Goal: Task Accomplishment & Management: Use online tool/utility

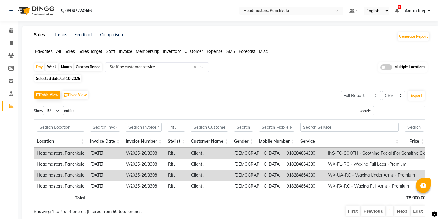
select select "full_report"
select select "csv"
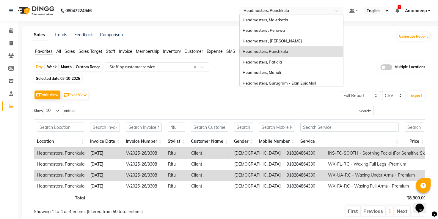
click at [288, 14] on input "text" at bounding box center [285, 11] width 86 height 6
click at [279, 31] on span "Headmasters , Pehowa" at bounding box center [264, 30] width 42 height 5
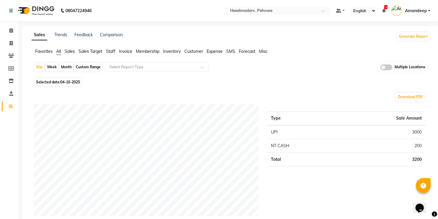
click at [66, 83] on span "04-10-2025" at bounding box center [70, 82] width 20 height 4
select select "10"
select select "2025"
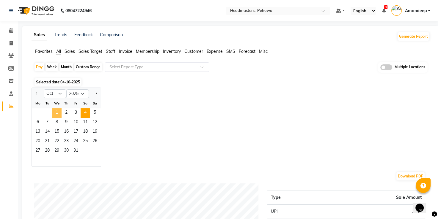
click at [54, 114] on span "1" at bounding box center [57, 114] width 10 height 10
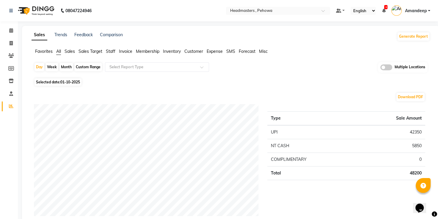
click at [48, 50] on span "Favorites" at bounding box center [44, 51] width 18 height 5
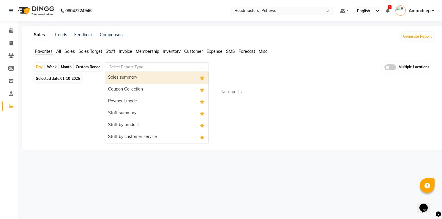
click at [153, 70] on div "Select Report Type" at bounding box center [157, 67] width 104 height 10
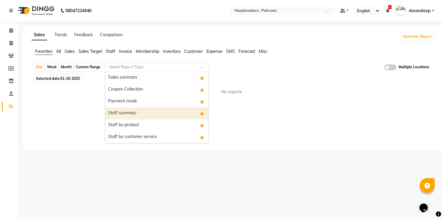
click at [141, 114] on div "Staff summary" at bounding box center [156, 114] width 103 height 12
select select "full_report"
select select "csv"
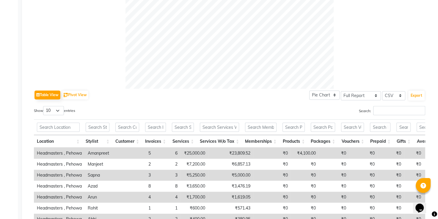
scroll to position [285, 0]
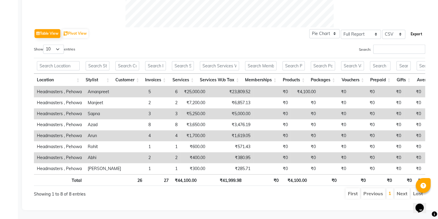
click at [417, 29] on button "Export" at bounding box center [416, 34] width 16 height 10
click at [150, 34] on div "Table View Pivot View Pie Chart Bar Chart Select Full Report Filtered Report Se…" at bounding box center [229, 113] width 391 height 172
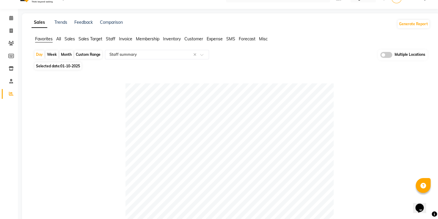
scroll to position [9, 0]
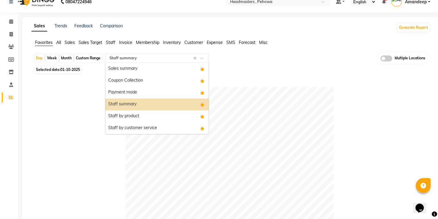
click at [146, 57] on input "text" at bounding box center [151, 58] width 86 height 6
click at [131, 115] on div "Staff by product" at bounding box center [156, 117] width 103 height 12
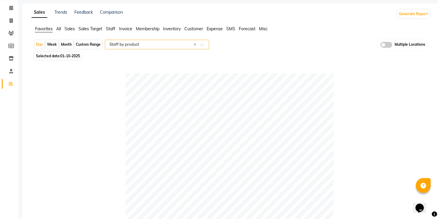
scroll to position [0, 0]
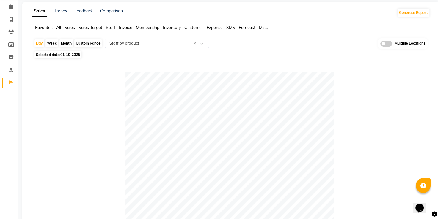
scroll to position [27, 0]
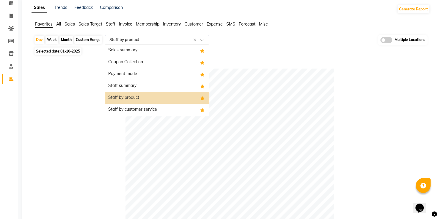
click at [150, 40] on input "text" at bounding box center [151, 40] width 86 height 6
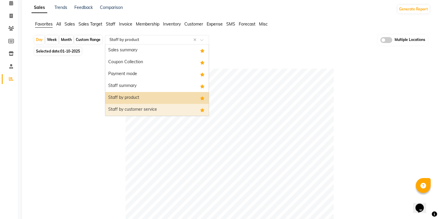
click at [141, 107] on div "Staff by customer service" at bounding box center [156, 110] width 103 height 12
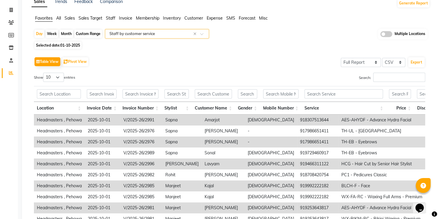
scroll to position [35, 0]
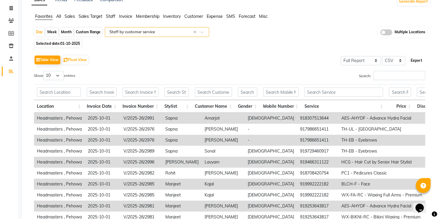
click at [418, 63] on button "Export" at bounding box center [416, 61] width 16 height 10
click at [286, 76] on div "Search:" at bounding box center [329, 77] width 191 height 12
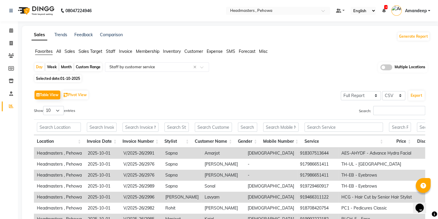
click at [72, 76] on span "Selected date: 01-10-2025" at bounding box center [57, 78] width 47 height 7
select select "10"
select select "2025"
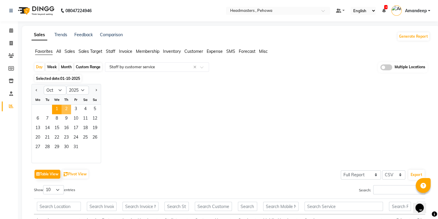
click at [63, 111] on span "2" at bounding box center [67, 110] width 10 height 10
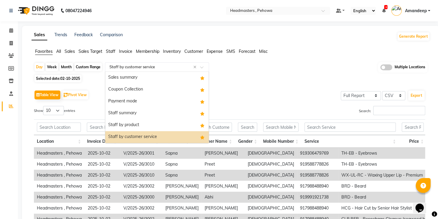
click at [143, 68] on input "text" at bounding box center [151, 67] width 86 height 6
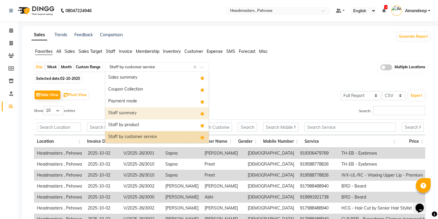
click at [128, 114] on div "Staff summary" at bounding box center [156, 114] width 103 height 12
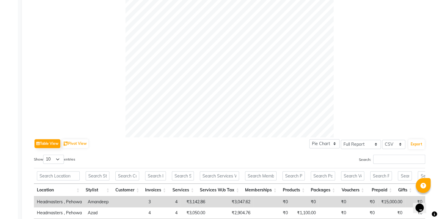
scroll to position [166, 0]
click at [414, 145] on button "Export" at bounding box center [416, 144] width 16 height 10
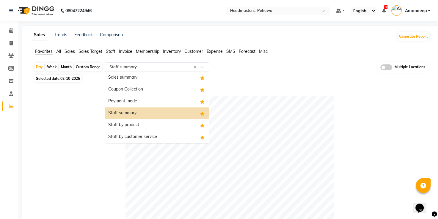
click at [117, 67] on input "text" at bounding box center [151, 67] width 86 height 6
click at [134, 123] on div "Staff by product" at bounding box center [156, 126] width 103 height 12
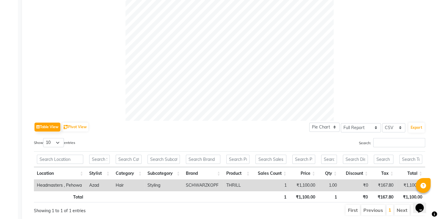
scroll to position [203, 0]
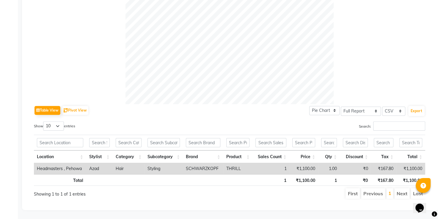
click at [252, 128] on div "Search:" at bounding box center [329, 128] width 191 height 12
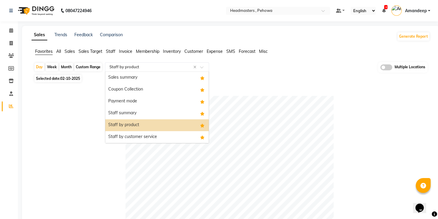
click at [129, 66] on input "text" at bounding box center [151, 67] width 86 height 6
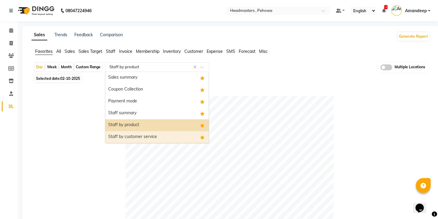
click at [133, 134] on div "Staff by customer service" at bounding box center [156, 137] width 103 height 12
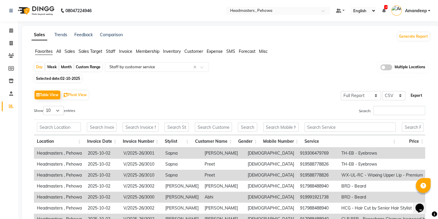
click at [420, 95] on button "Export" at bounding box center [416, 96] width 16 height 10
click at [208, 87] on div "Table View Pivot View Select Full Report Filtered Report Select CSV PDF Export …" at bounding box center [229, 186] width 401 height 204
click at [67, 77] on span "02-10-2025" at bounding box center [70, 78] width 20 height 4
select select "10"
select select "2025"
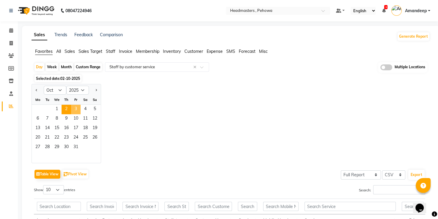
click at [78, 109] on span "3" at bounding box center [76, 110] width 10 height 10
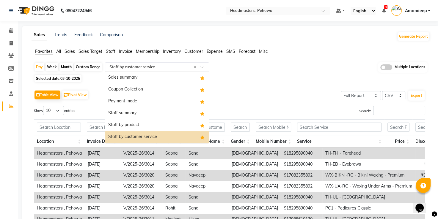
click at [143, 70] on div "Select Report Type × Staff by customer service ×" at bounding box center [157, 67] width 104 height 10
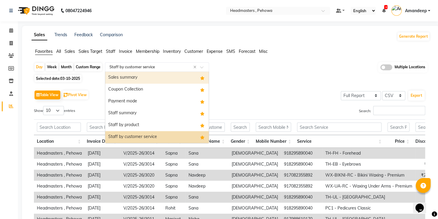
click at [142, 83] on div "Sales summary" at bounding box center [156, 78] width 103 height 12
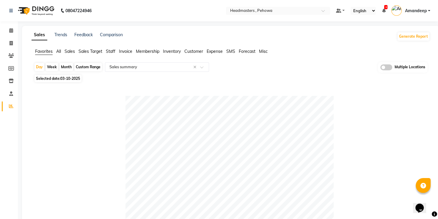
click at [150, 73] on div "Day Week Month Custom Range Select Report Type × Sales summary × Multiple Locat…" at bounding box center [231, 67] width 394 height 11
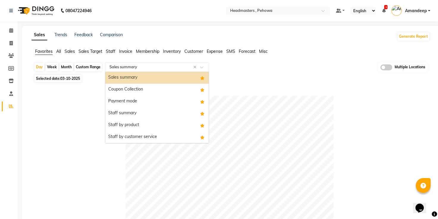
click at [158, 66] on input "text" at bounding box center [151, 67] width 86 height 6
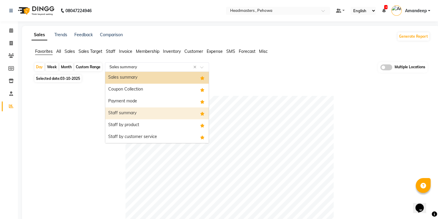
click at [140, 112] on div "Staff summary" at bounding box center [156, 114] width 103 height 12
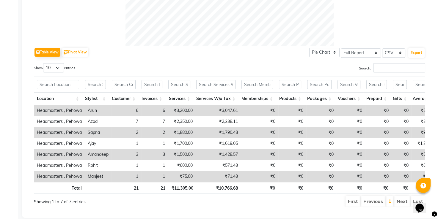
scroll to position [259, 0]
click at [412, 54] on button "Export" at bounding box center [416, 52] width 16 height 10
click at [131, 45] on div "Table View Pivot View Pie Chart Bar Chart Select Full Report Filtered Report Se…" at bounding box center [229, 51] width 391 height 12
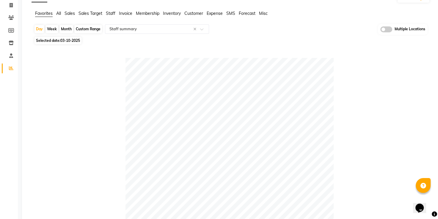
scroll to position [36, 0]
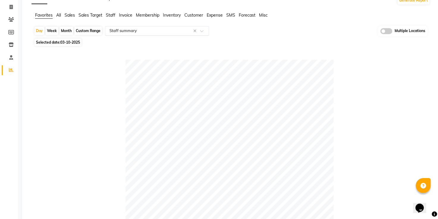
click at [123, 34] on div "Select Report Type × Staff summary ×" at bounding box center [157, 31] width 104 height 10
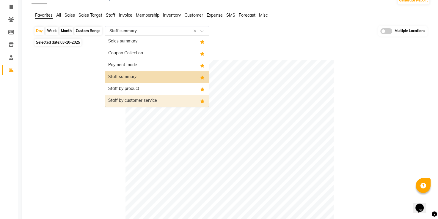
click at [131, 99] on div "Staff by customer service" at bounding box center [156, 101] width 103 height 12
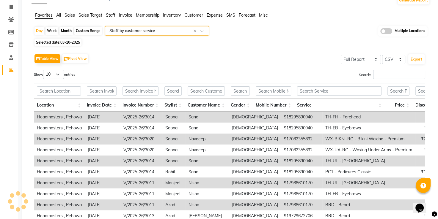
scroll to position [0, 0]
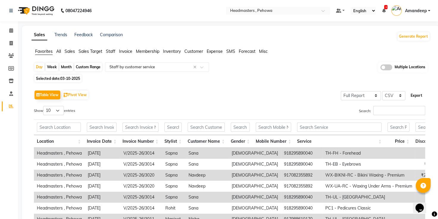
click at [419, 97] on button "Export" at bounding box center [416, 96] width 16 height 10
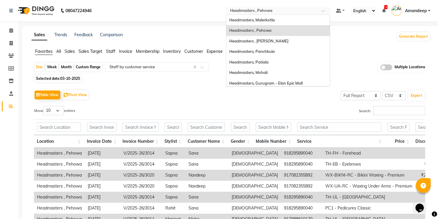
click at [266, 9] on input "text" at bounding box center [272, 11] width 86 height 6
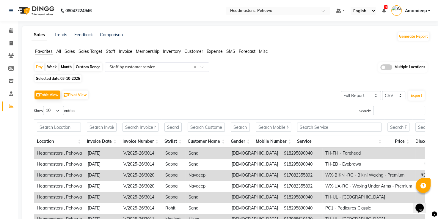
click at [152, 47] on div "Sales Trends Feedback Comparison Generate Report Favorites All Sales Sales Targ…" at bounding box center [230, 160] width 417 height 268
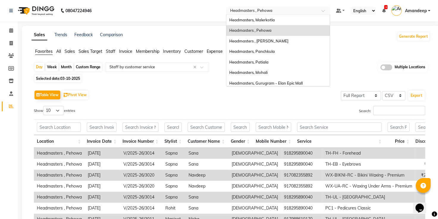
click at [268, 8] on input "text" at bounding box center [272, 11] width 86 height 6
click at [272, 19] on span "Headmasters, Malerkotla" at bounding box center [251, 20] width 45 height 5
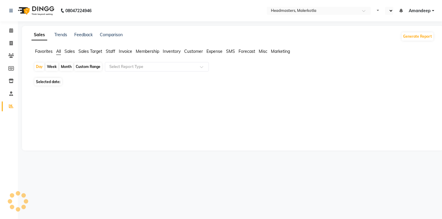
select select "en"
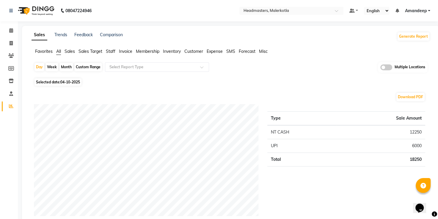
click at [64, 81] on span "04-10-2025" at bounding box center [70, 82] width 20 height 4
select select "10"
select select "2025"
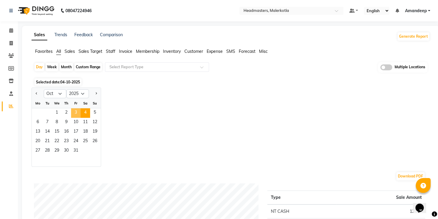
click at [76, 110] on span "3" at bounding box center [76, 114] width 10 height 10
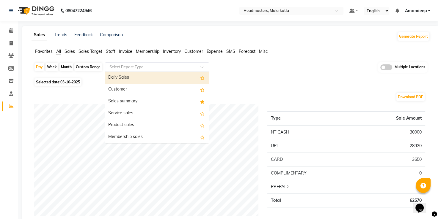
click at [133, 69] on input "text" at bounding box center [151, 67] width 86 height 6
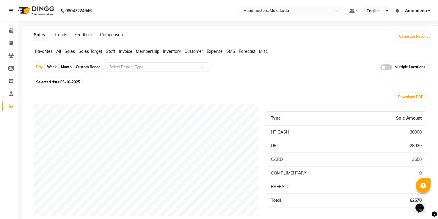
click at [42, 54] on span "Favorites" at bounding box center [44, 51] width 18 height 5
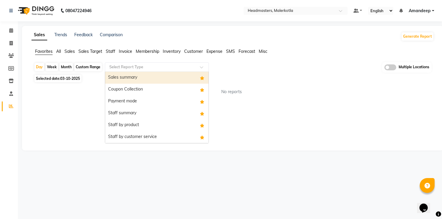
click at [127, 69] on input "text" at bounding box center [151, 67] width 86 height 6
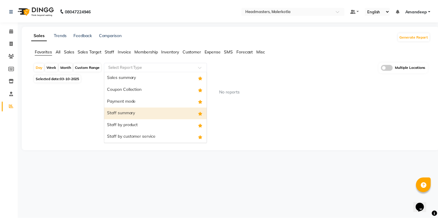
scroll to position [12, 0]
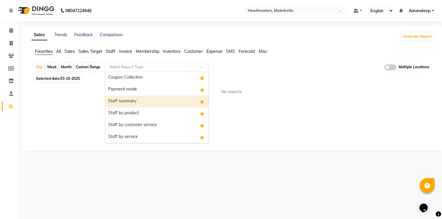
click at [144, 101] on div "Staff summary" at bounding box center [156, 102] width 103 height 12
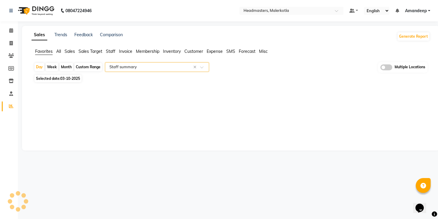
select select "full_report"
select select "csv"
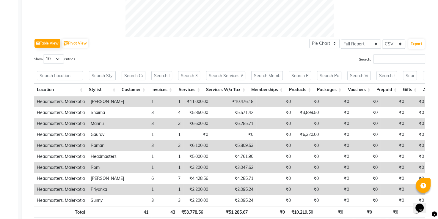
scroll to position [268, 0]
click at [416, 45] on button "Export" at bounding box center [416, 43] width 16 height 10
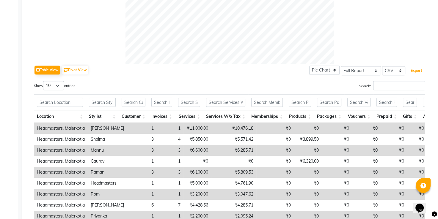
scroll to position [240, 0]
click at [421, 68] on button "Export" at bounding box center [416, 71] width 16 height 10
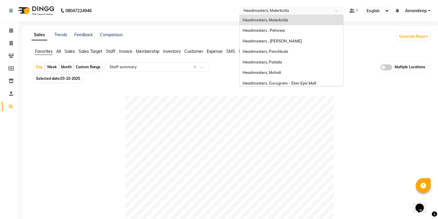
click at [293, 11] on input "text" at bounding box center [285, 11] width 86 height 6
click at [283, 42] on span "Headmasters , [PERSON_NAME]" at bounding box center [272, 41] width 59 height 5
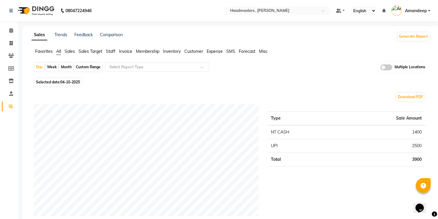
click at [68, 81] on span "04-10-2025" at bounding box center [70, 82] width 20 height 4
select select "10"
select select "2025"
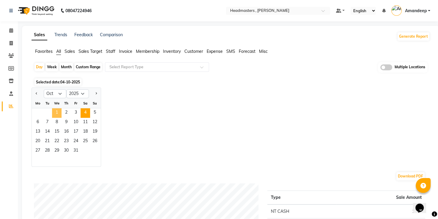
click at [57, 114] on span "1" at bounding box center [57, 114] width 10 height 10
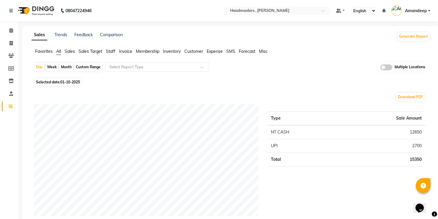
click at [41, 53] on span "Favorites" at bounding box center [44, 51] width 18 height 5
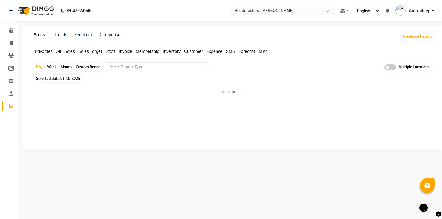
click at [135, 64] on input "text" at bounding box center [151, 67] width 86 height 6
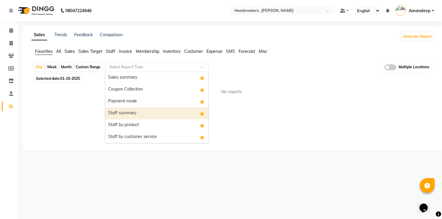
click at [133, 117] on div "Staff summary" at bounding box center [156, 114] width 103 height 12
select select "full_report"
select select "csv"
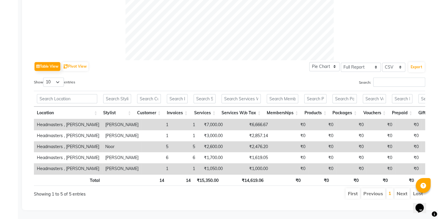
scroll to position [252, 0]
click at [412, 62] on button "Export" at bounding box center [416, 67] width 16 height 10
click at [290, 61] on div "Table View Pivot View Pie Chart Bar Chart Select Full Report Filtered Report Se…" at bounding box center [229, 66] width 391 height 12
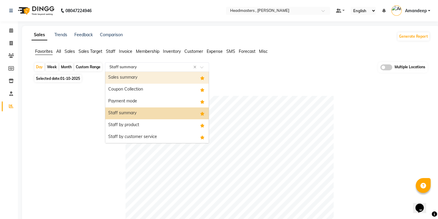
click at [143, 71] on ng-select "Select Report Type × Staff summary × Sales summary Coupon Collection Payment mo…" at bounding box center [157, 67] width 104 height 10
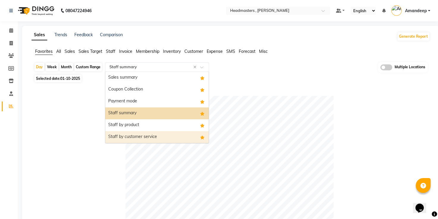
click at [137, 136] on div "Staff by customer service" at bounding box center [156, 137] width 103 height 12
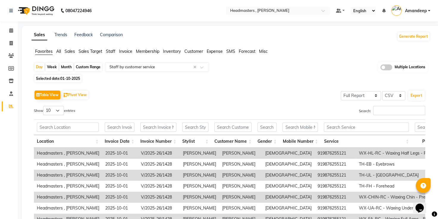
click at [253, 93] on div "Table View Pivot View Select Full Report Filtered Report Select CSV PDF Export" at bounding box center [229, 95] width 391 height 12
click at [417, 95] on button "Export" at bounding box center [416, 96] width 16 height 10
click at [293, 96] on div "Table View Pivot View Select Full Report Filtered Report Select CSV PDF Export" at bounding box center [229, 95] width 391 height 12
click at [61, 80] on span "01-10-2025" at bounding box center [70, 78] width 20 height 4
select select "10"
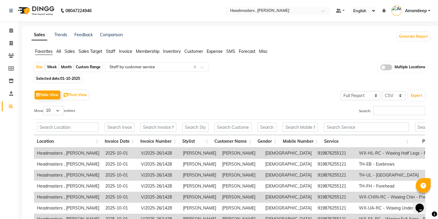
select select "2025"
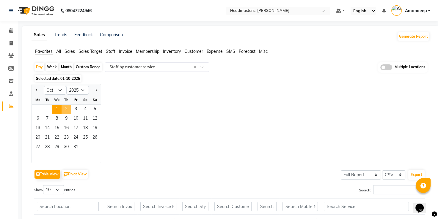
click at [67, 111] on span "2" at bounding box center [67, 110] width 10 height 10
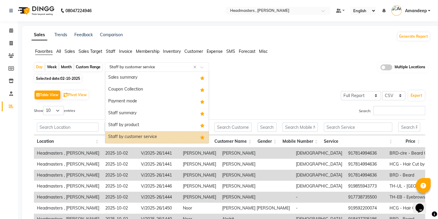
click at [148, 68] on input "text" at bounding box center [151, 67] width 86 height 6
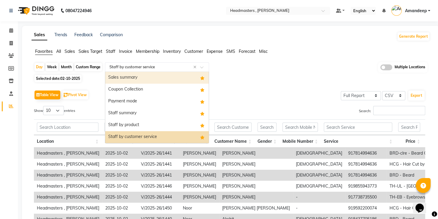
click at [144, 77] on div "Sales summary" at bounding box center [156, 78] width 103 height 12
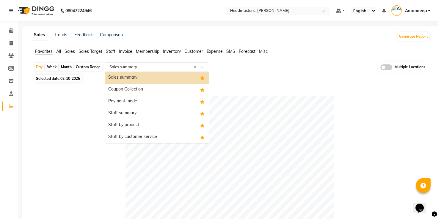
click at [161, 69] on input "text" at bounding box center [151, 67] width 86 height 6
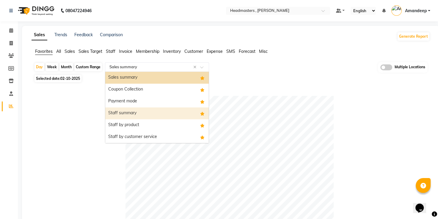
click at [142, 111] on div "Staff summary" at bounding box center [156, 114] width 103 height 12
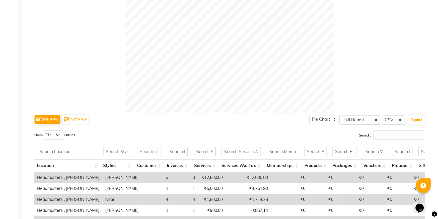
scroll to position [263, 0]
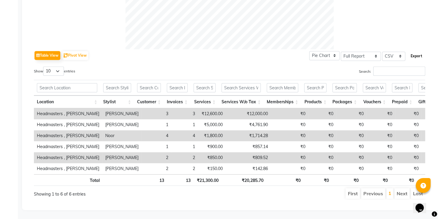
click at [414, 51] on button "Export" at bounding box center [416, 56] width 16 height 10
click at [202, 67] on div "Show 10 25 50 100 entries" at bounding box center [129, 73] width 191 height 12
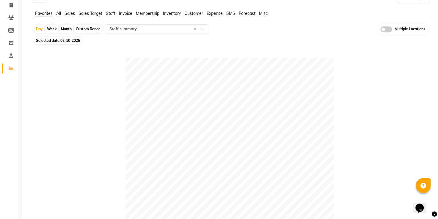
scroll to position [38, 0]
click at [148, 32] on div "Select Report Type × Staff summary ×" at bounding box center [157, 30] width 104 height 10
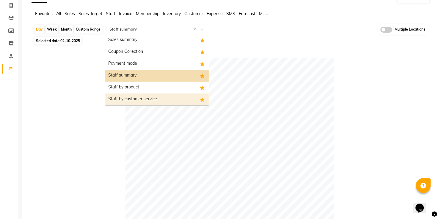
click at [132, 95] on div "Staff by customer service" at bounding box center [156, 100] width 103 height 12
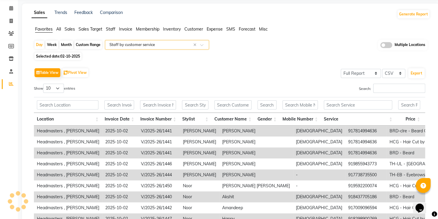
scroll to position [23, 0]
click at [420, 75] on button "Export" at bounding box center [416, 73] width 16 height 10
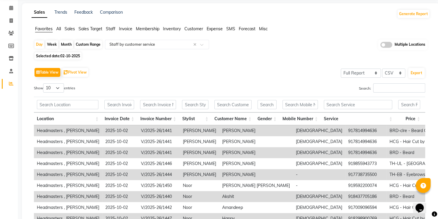
click at [207, 66] on div "Table View Pivot View Select Full Report Filtered Report Select CSV PDF Export" at bounding box center [229, 72] width 391 height 12
click at [74, 55] on span "02-10-2025" at bounding box center [70, 56] width 20 height 4
select select "10"
select select "2025"
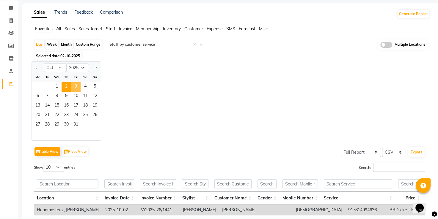
click at [78, 87] on span "3" at bounding box center [76, 87] width 10 height 10
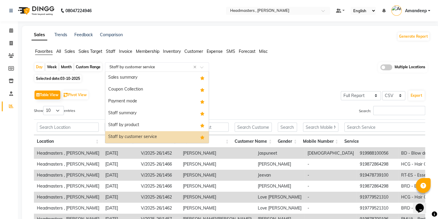
click at [146, 68] on input "text" at bounding box center [151, 67] width 86 height 6
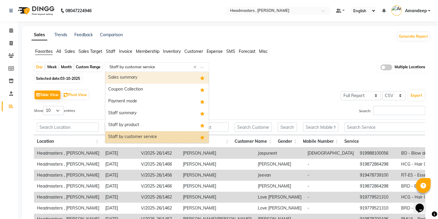
click at [142, 77] on div "Sales summary" at bounding box center [156, 78] width 103 height 12
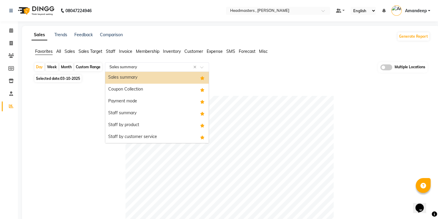
click at [175, 62] on div "Select Report Type × Sales summary ×" at bounding box center [157, 67] width 104 height 10
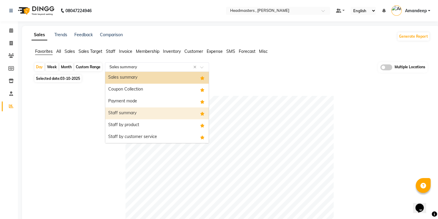
click at [142, 117] on div "Staff summary" at bounding box center [156, 114] width 103 height 12
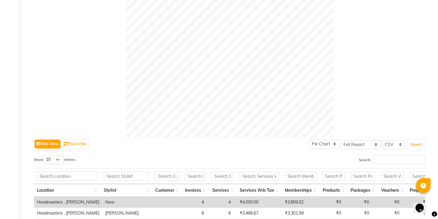
scroll to position [167, 0]
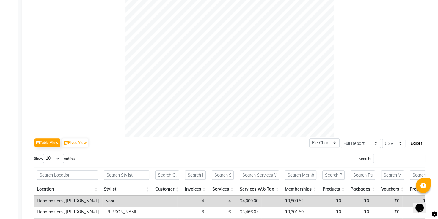
click at [410, 139] on button "Export" at bounding box center [416, 144] width 16 height 10
click at [75, 78] on div at bounding box center [229, 33] width 391 height 208
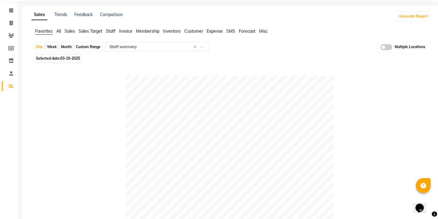
scroll to position [0, 0]
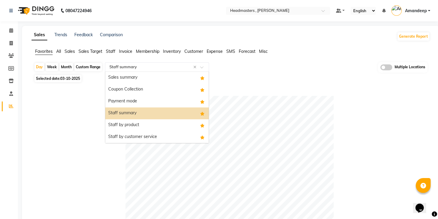
click at [139, 70] on div "Select Report Type × Staff summary ×" at bounding box center [157, 67] width 104 height 10
click at [139, 125] on div "Staff by product" at bounding box center [156, 126] width 103 height 12
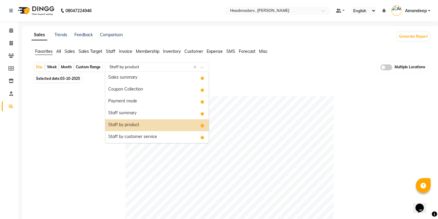
click at [154, 67] on input "text" at bounding box center [151, 67] width 86 height 6
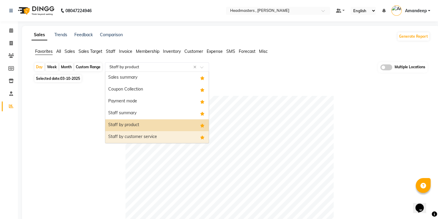
click at [131, 136] on div "Staff by customer service" at bounding box center [156, 137] width 103 height 12
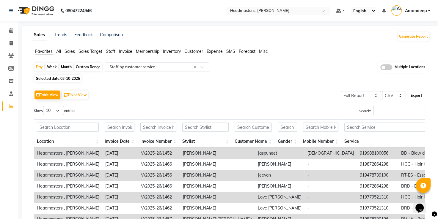
click at [415, 92] on button "Export" at bounding box center [416, 96] width 16 height 10
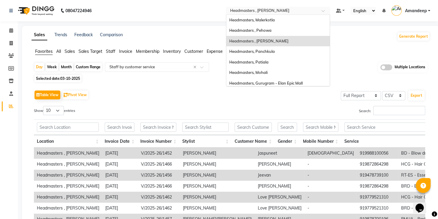
click at [259, 8] on div "× Headmasters , Sri Muktsar Sahib" at bounding box center [259, 11] width 59 height 6
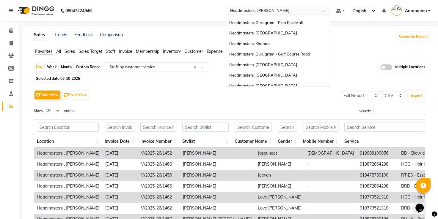
scroll to position [66, 0]
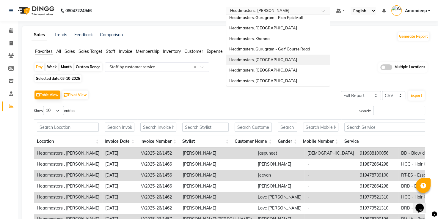
click at [267, 59] on span "Headmasters, [GEOGRAPHIC_DATA]" at bounding box center [263, 59] width 68 height 5
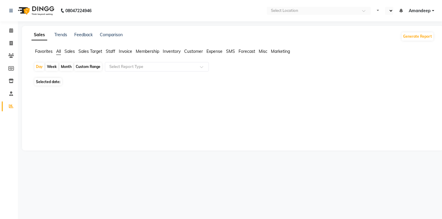
select select "en"
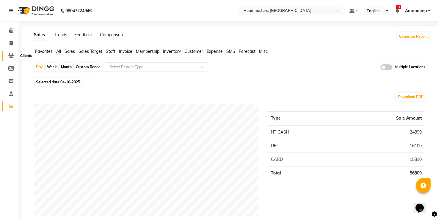
click at [12, 54] on icon at bounding box center [11, 56] width 6 height 4
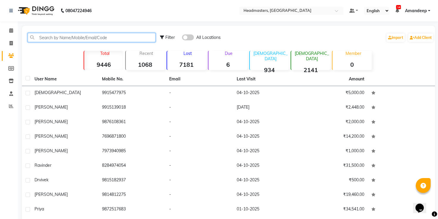
click at [78, 39] on input "text" at bounding box center [92, 37] width 128 height 9
paste input "9988083623"
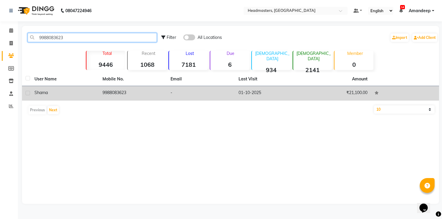
type input "9988083623"
click at [126, 97] on td "9988083623" at bounding box center [133, 93] width 68 height 15
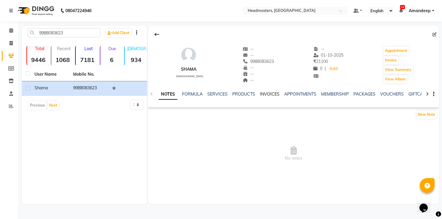
click at [263, 96] on link "INVOICES" at bounding box center [270, 94] width 20 height 5
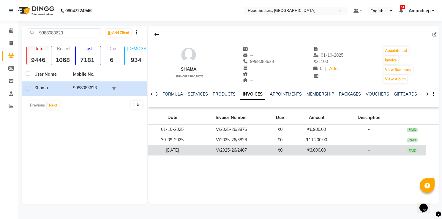
click at [269, 154] on td "₹0" at bounding box center [280, 150] width 28 height 10
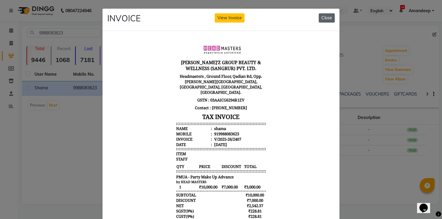
click at [332, 17] on button "Close" at bounding box center [327, 17] width 16 height 9
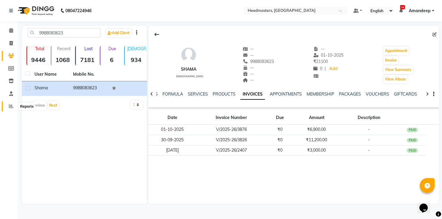
click at [9, 104] on icon at bounding box center [11, 106] width 4 height 4
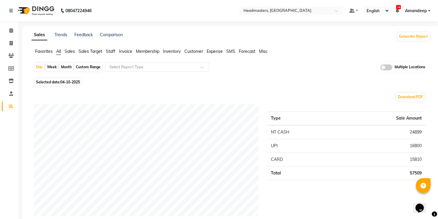
click at [47, 51] on span "Favorites" at bounding box center [44, 51] width 18 height 5
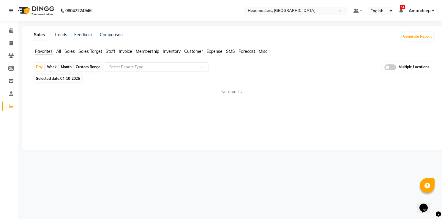
click at [67, 79] on span "04-10-2025" at bounding box center [70, 78] width 20 height 4
select select "10"
select select "2025"
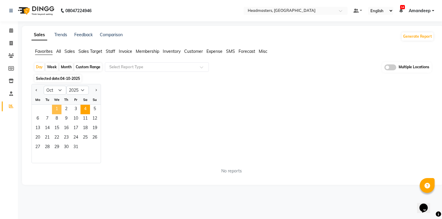
click at [58, 111] on span "1" at bounding box center [57, 110] width 10 height 10
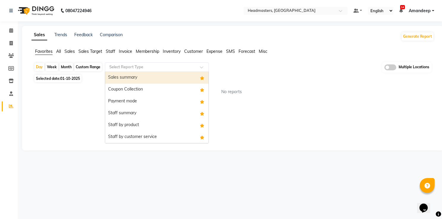
click at [156, 64] on input "text" at bounding box center [151, 67] width 86 height 6
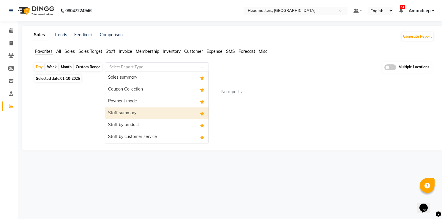
click at [137, 110] on div "Staff summary" at bounding box center [156, 114] width 103 height 12
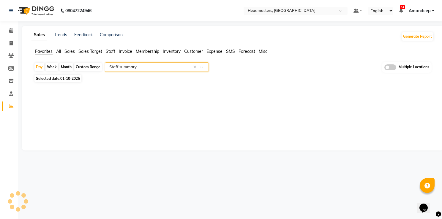
select select "full_report"
select select "csv"
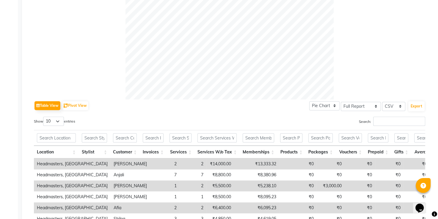
scroll to position [219, 0]
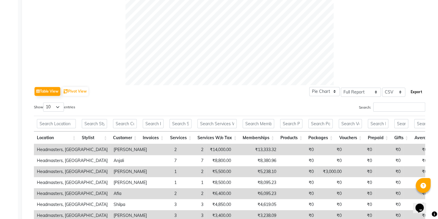
click at [416, 93] on button "Export" at bounding box center [416, 92] width 16 height 10
click at [260, 95] on div "Table View Pivot View Pie Chart Bar Chart Select Full Report Filtered Report Se…" at bounding box center [229, 91] width 391 height 12
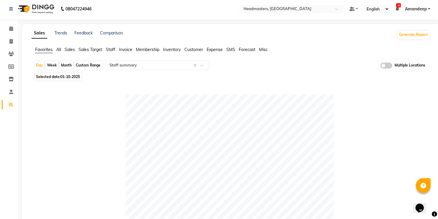
scroll to position [0, 0]
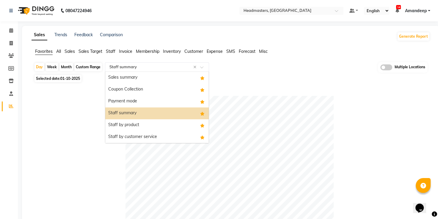
click at [153, 62] on div "Select Report Type × Staff summary ×" at bounding box center [157, 67] width 104 height 10
click at [134, 67] on input "text" at bounding box center [151, 67] width 86 height 6
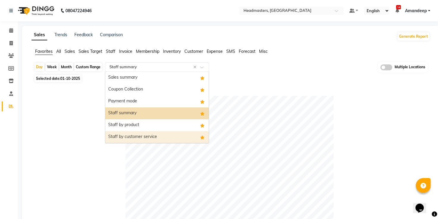
click at [134, 136] on div "Staff by customer service" at bounding box center [156, 137] width 103 height 12
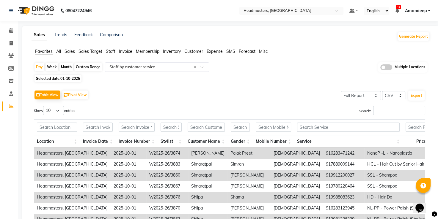
click at [247, 95] on div "Table View Pivot View Select Full Report Filtered Report Select CSV PDF Export" at bounding box center [229, 95] width 391 height 12
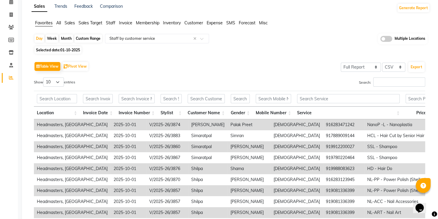
scroll to position [21, 0]
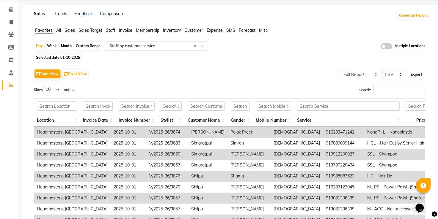
click at [413, 70] on button "Export" at bounding box center [416, 75] width 16 height 10
click at [230, 67] on div "Table View Pivot View Select Full Report Filtered Report Select CSV PDF Export …" at bounding box center [229, 165] width 401 height 204
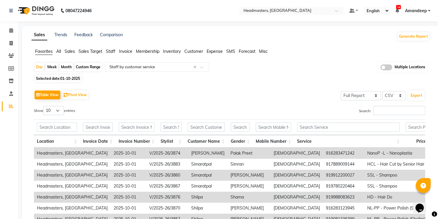
click at [59, 78] on span "Selected date: 01-10-2025" at bounding box center [57, 78] width 47 height 7
select select "10"
select select "2025"
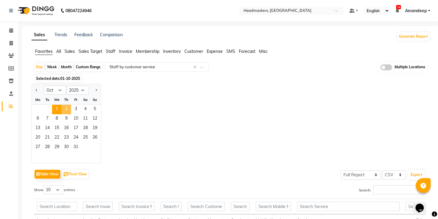
click at [67, 108] on span "2" at bounding box center [67, 110] width 10 height 10
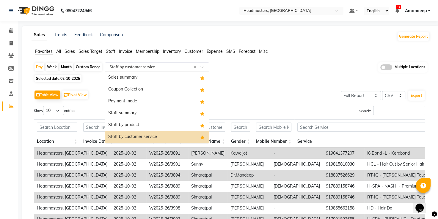
click at [147, 64] on input "text" at bounding box center [151, 67] width 86 height 6
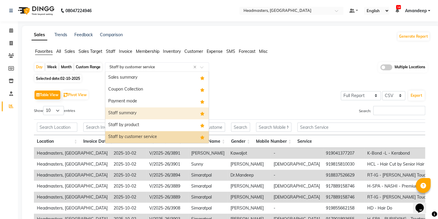
click at [134, 115] on div "Staff summary" at bounding box center [156, 114] width 103 height 12
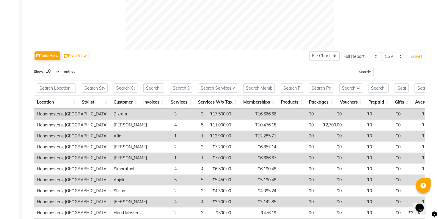
scroll to position [256, 0]
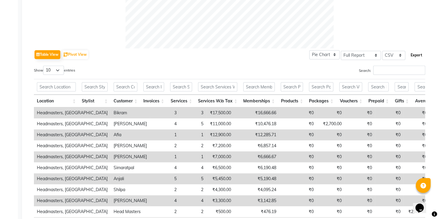
click at [416, 60] on button "Export" at bounding box center [416, 55] width 16 height 10
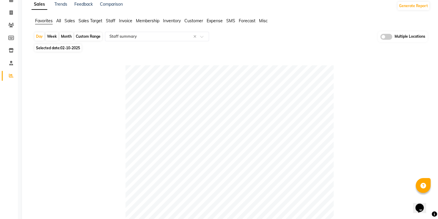
scroll to position [26, 0]
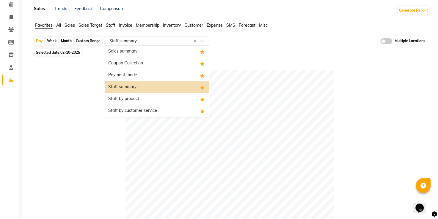
click at [137, 41] on input "text" at bounding box center [151, 41] width 86 height 6
click at [135, 95] on div "Staff by product" at bounding box center [156, 99] width 103 height 12
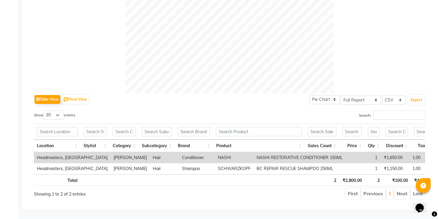
scroll to position [0, 0]
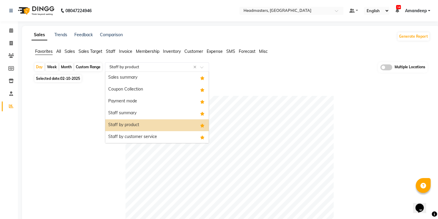
click at [152, 65] on input "text" at bounding box center [151, 67] width 86 height 6
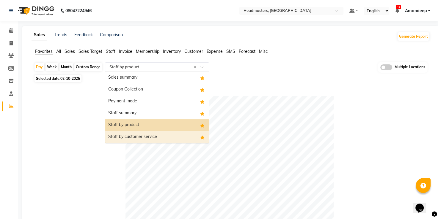
click at [137, 138] on div "Staff by customer service" at bounding box center [156, 137] width 103 height 12
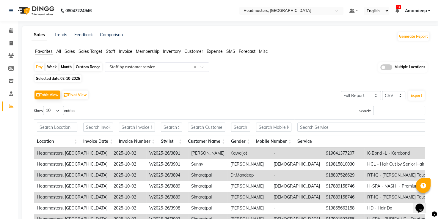
click at [288, 93] on div "Table View Pivot View Select Full Report Filtered Report Select CSV PDF Export" at bounding box center [229, 95] width 391 height 12
click at [415, 94] on button "Export" at bounding box center [416, 96] width 16 height 10
click at [206, 8] on nav "08047224946 Select Location × Headmasters, Batala Default Panel My Panel Englis…" at bounding box center [219, 10] width 438 height 21
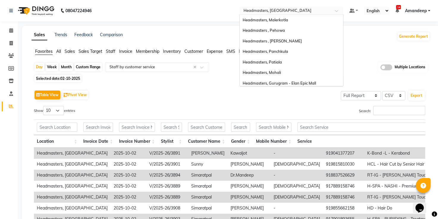
click at [283, 13] on input "text" at bounding box center [285, 11] width 86 height 6
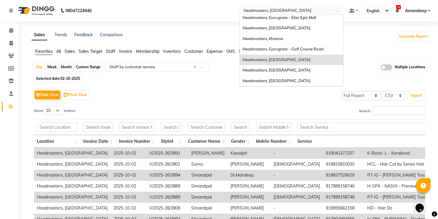
click at [276, 56] on div "Headmasters, [GEOGRAPHIC_DATA]" at bounding box center [291, 60] width 103 height 11
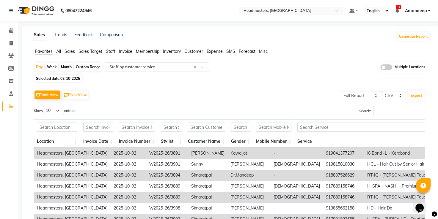
click at [58, 77] on span "Selected date: [DATE]" at bounding box center [57, 78] width 47 height 7
select select "10"
select select "2025"
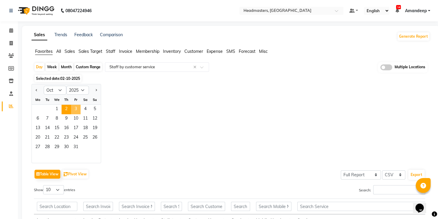
click at [73, 106] on span "3" at bounding box center [76, 110] width 10 height 10
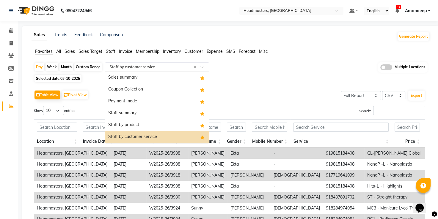
click at [131, 69] on input "text" at bounding box center [151, 67] width 86 height 6
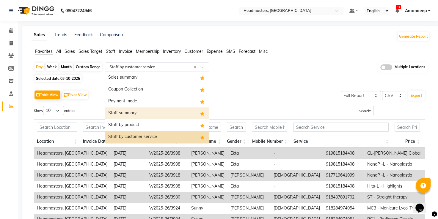
click at [129, 112] on div "Staff summary" at bounding box center [156, 114] width 103 height 12
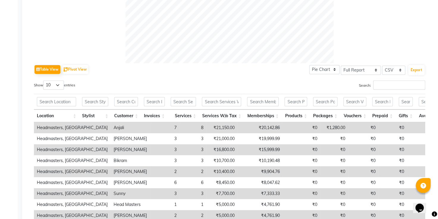
scroll to position [307, 0]
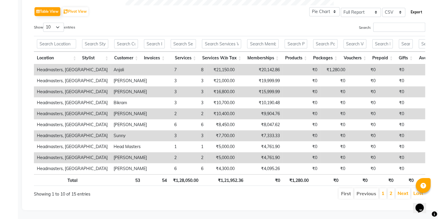
click at [413, 7] on button "Export" at bounding box center [416, 12] width 16 height 10
click at [208, 39] on input "text" at bounding box center [221, 43] width 39 height 9
click at [216, 23] on div "Show 10 25 50 100 entries" at bounding box center [129, 29] width 191 height 12
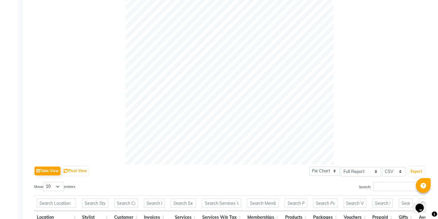
scroll to position [0, 0]
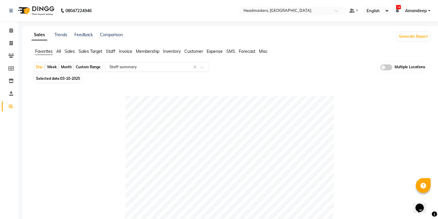
click at [128, 68] on input "text" at bounding box center [151, 67] width 86 height 6
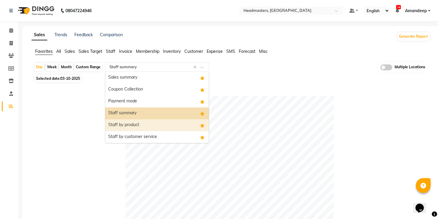
click at [131, 122] on div "Staff by product" at bounding box center [156, 126] width 103 height 12
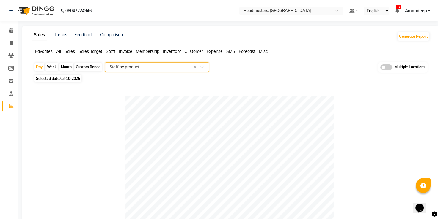
click at [157, 66] on input "text" at bounding box center [151, 67] width 86 height 6
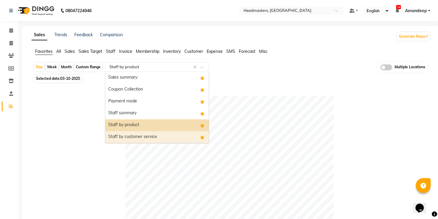
click at [139, 139] on div "Staff by customer service" at bounding box center [156, 137] width 103 height 12
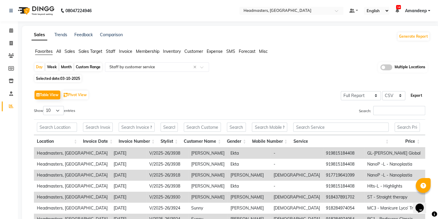
click at [419, 97] on button "Export" at bounding box center [416, 96] width 16 height 10
